Goal: Find specific page/section: Find specific page/section

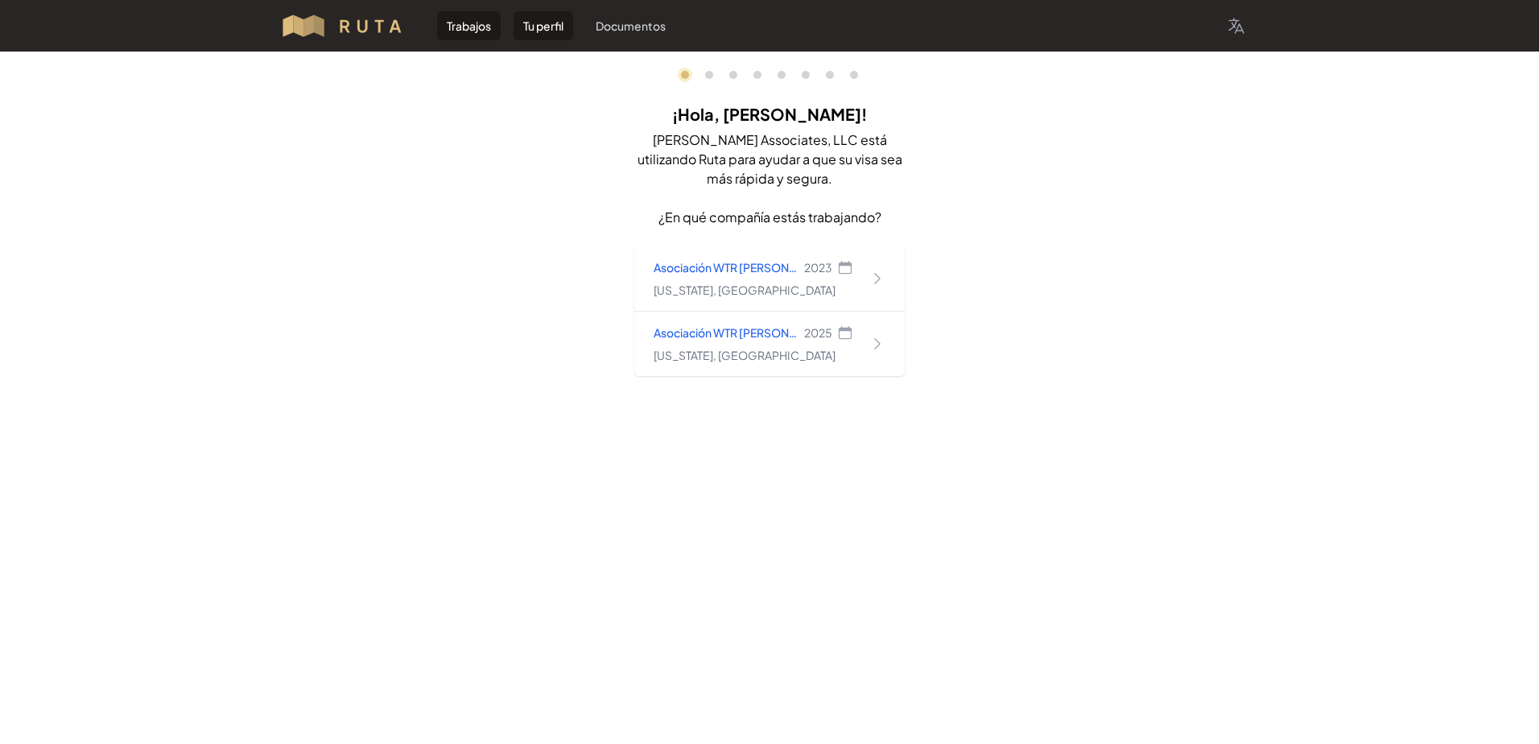
click at [561, 27] on link "Tu perfil" at bounding box center [543, 25] width 60 height 29
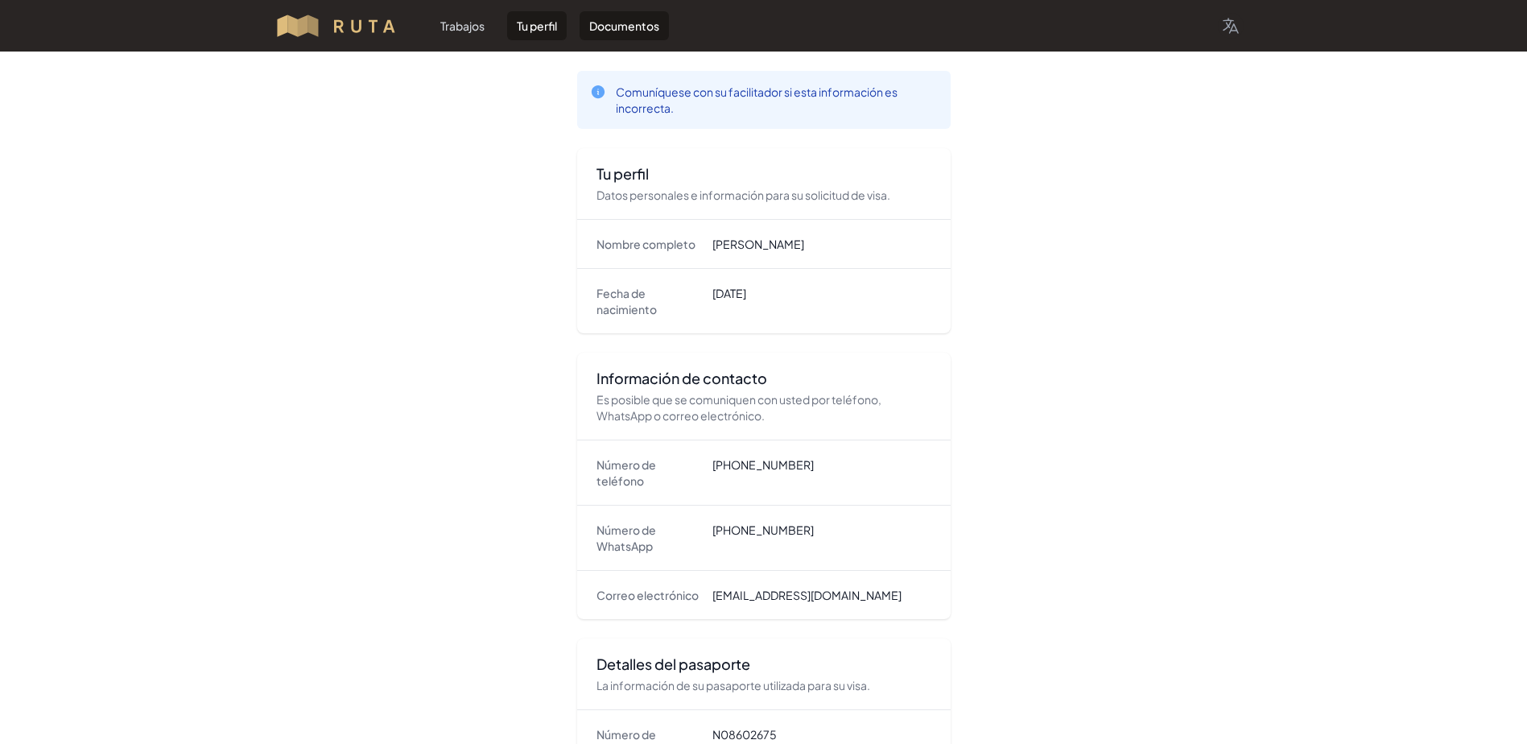
click at [629, 29] on link "Documentos" at bounding box center [623, 25] width 89 height 29
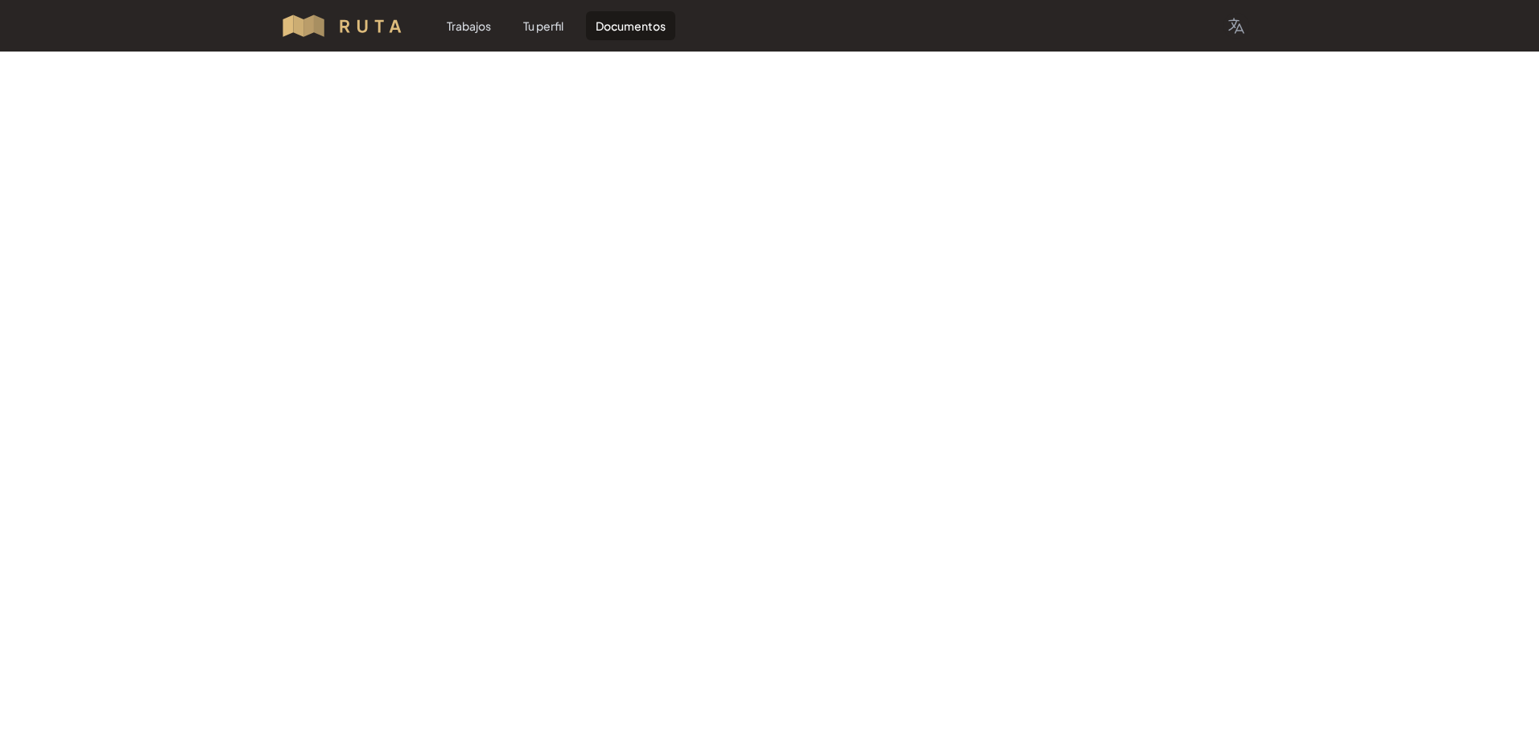
click at [332, 20] on img at bounding box center [349, 26] width 138 height 26
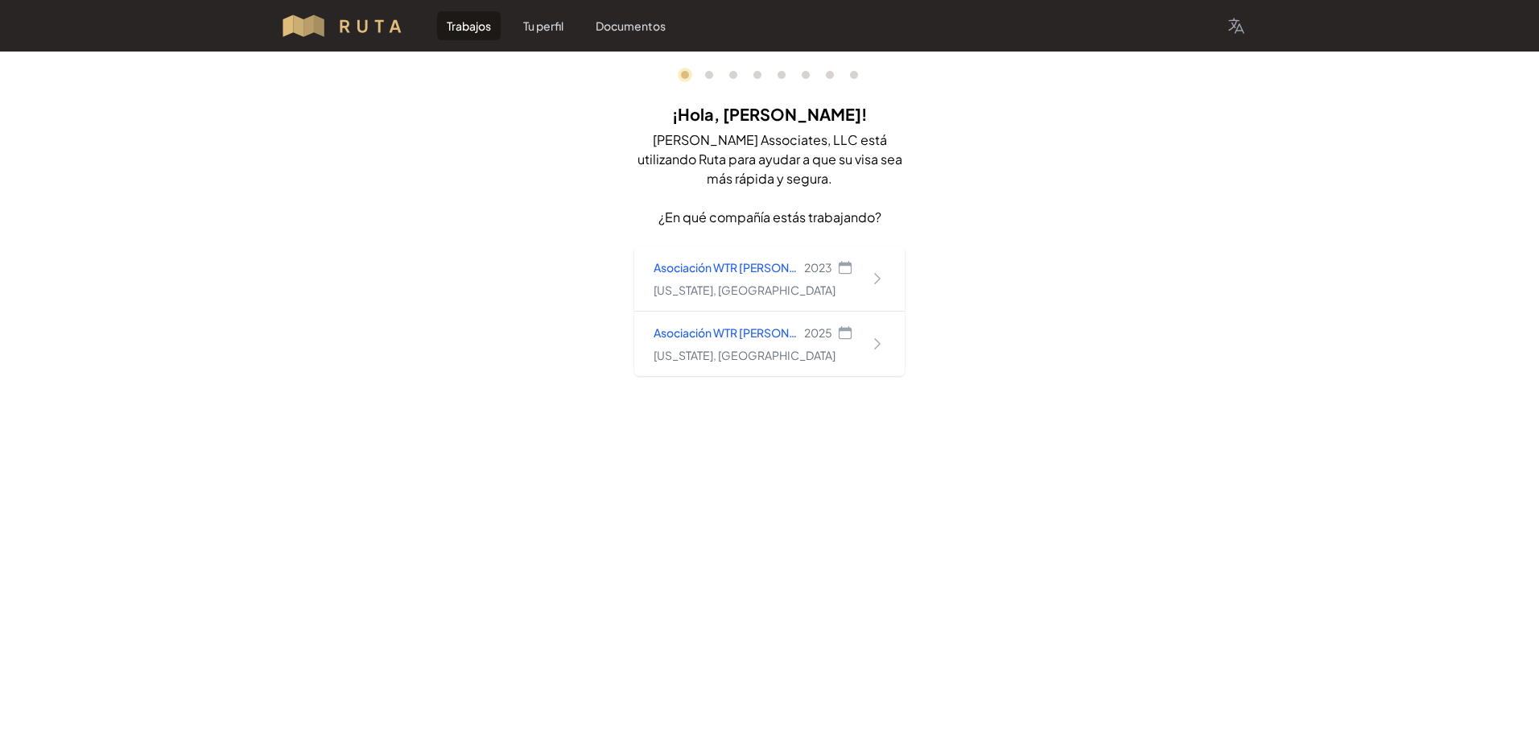
click at [332, 20] on img at bounding box center [349, 26] width 138 height 26
click at [376, 31] on img at bounding box center [349, 26] width 138 height 26
click at [794, 116] on h2 "¡Hola, [PERSON_NAME]!" at bounding box center [769, 114] width 270 height 32
click at [835, 118] on h2 "¡Hola, [PERSON_NAME]!" at bounding box center [769, 114] width 270 height 32
click at [826, 118] on h2 "¡Hola, [PERSON_NAME]!" at bounding box center [769, 114] width 270 height 32
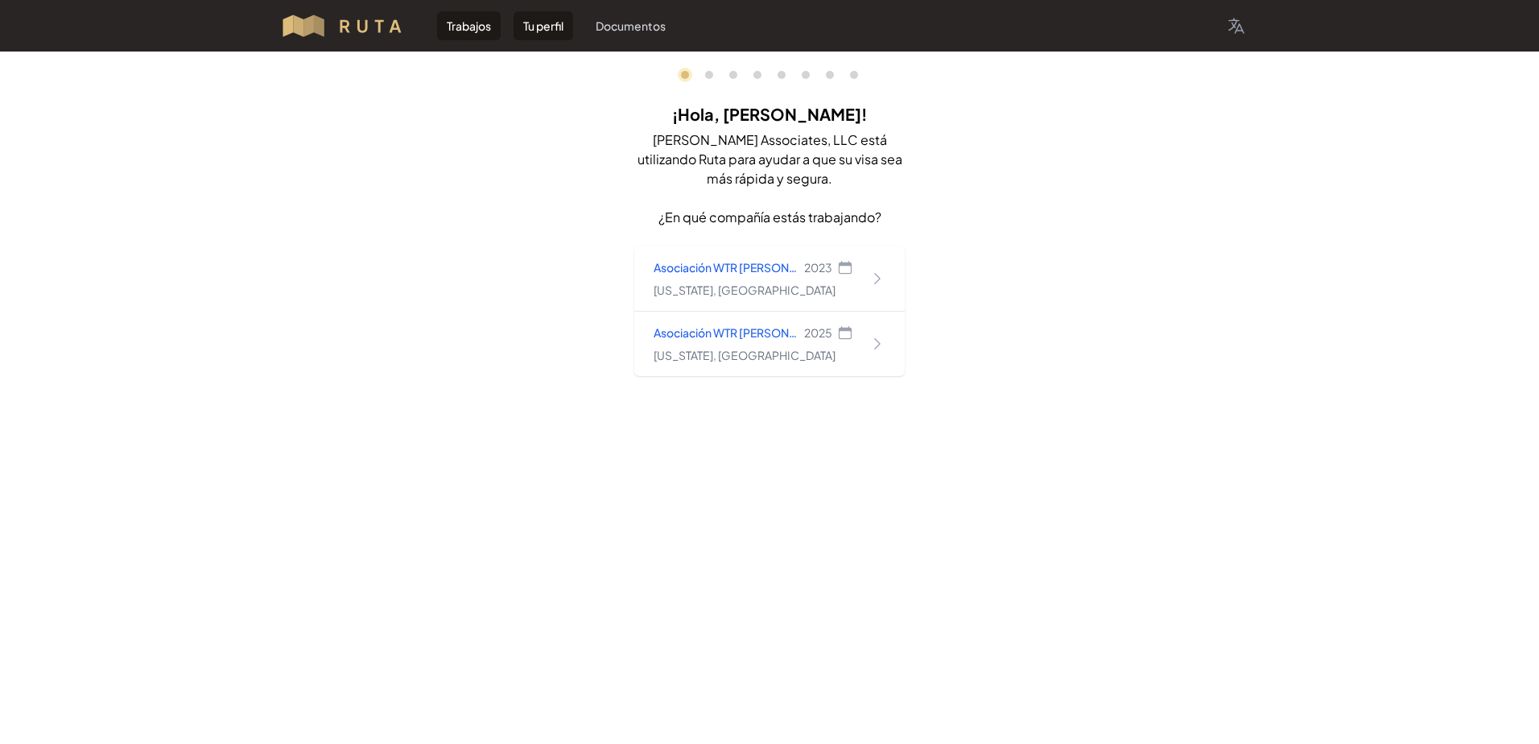
click at [534, 33] on link "Tu perfil" at bounding box center [543, 25] width 60 height 29
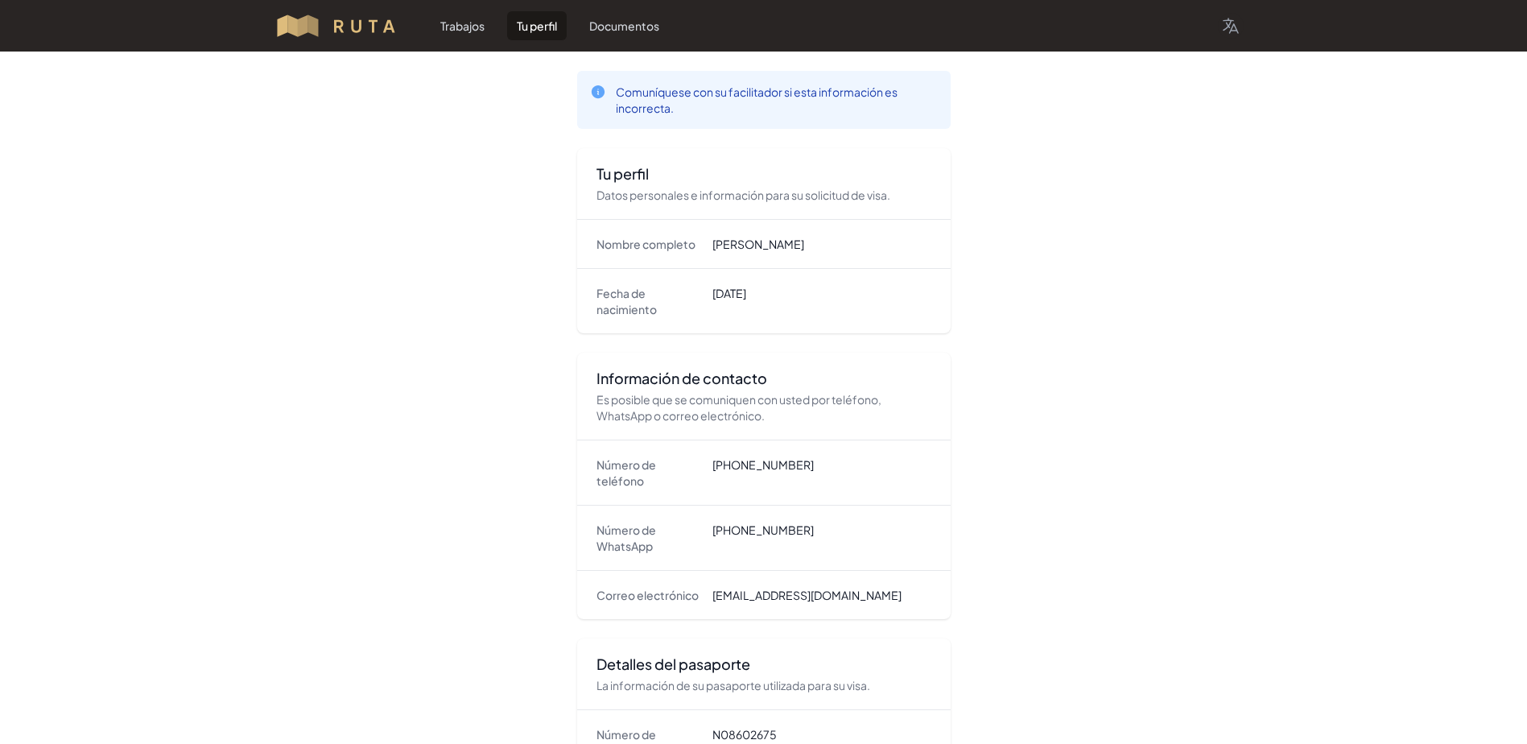
click at [534, 33] on link "Tu perfil" at bounding box center [537, 25] width 60 height 29
click at [623, 30] on link "Documentos" at bounding box center [623, 25] width 89 height 29
